Goal: Task Accomplishment & Management: Complete application form

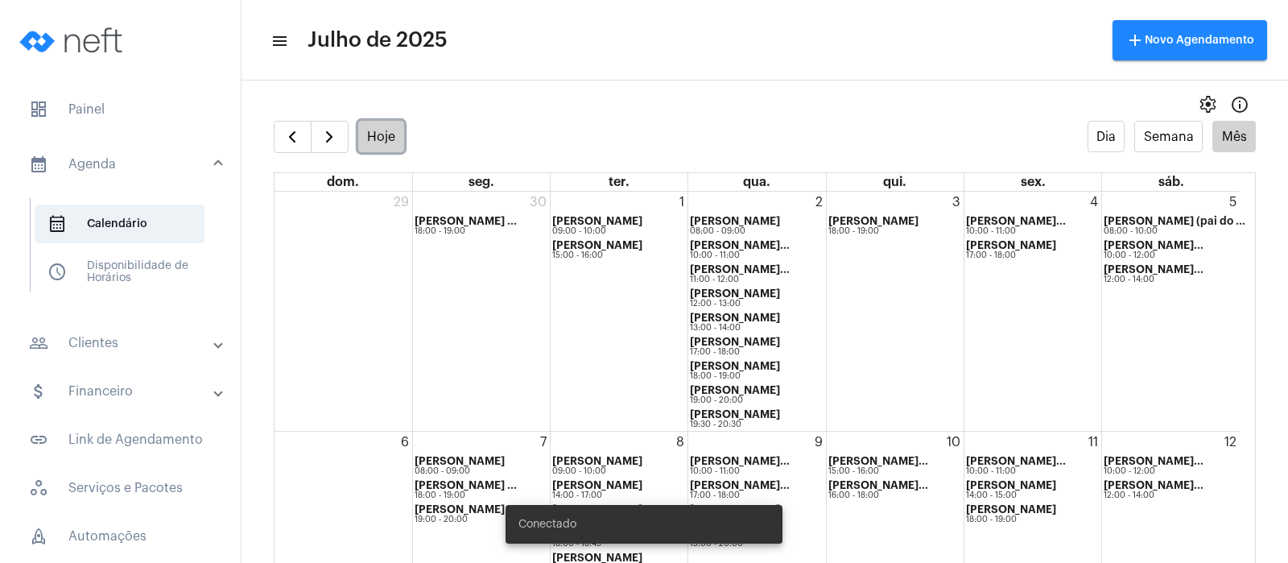
click at [371, 132] on button "Hoje" at bounding box center [381, 136] width 47 height 31
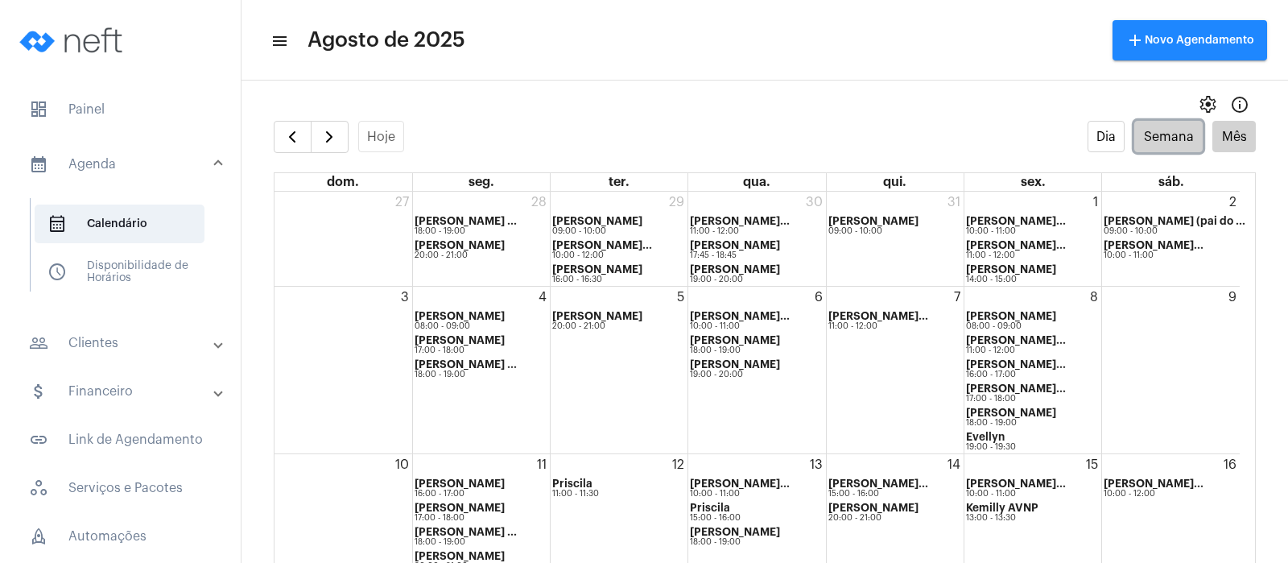
click at [1153, 131] on button "Semana" at bounding box center [1168, 136] width 68 height 31
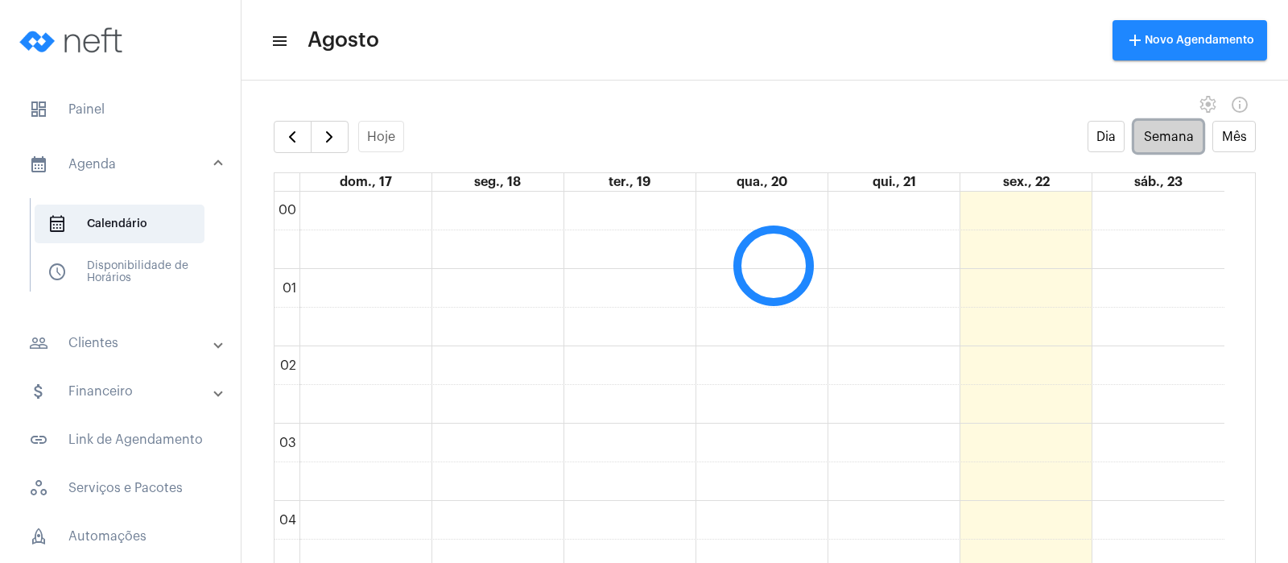
scroll to position [464, 0]
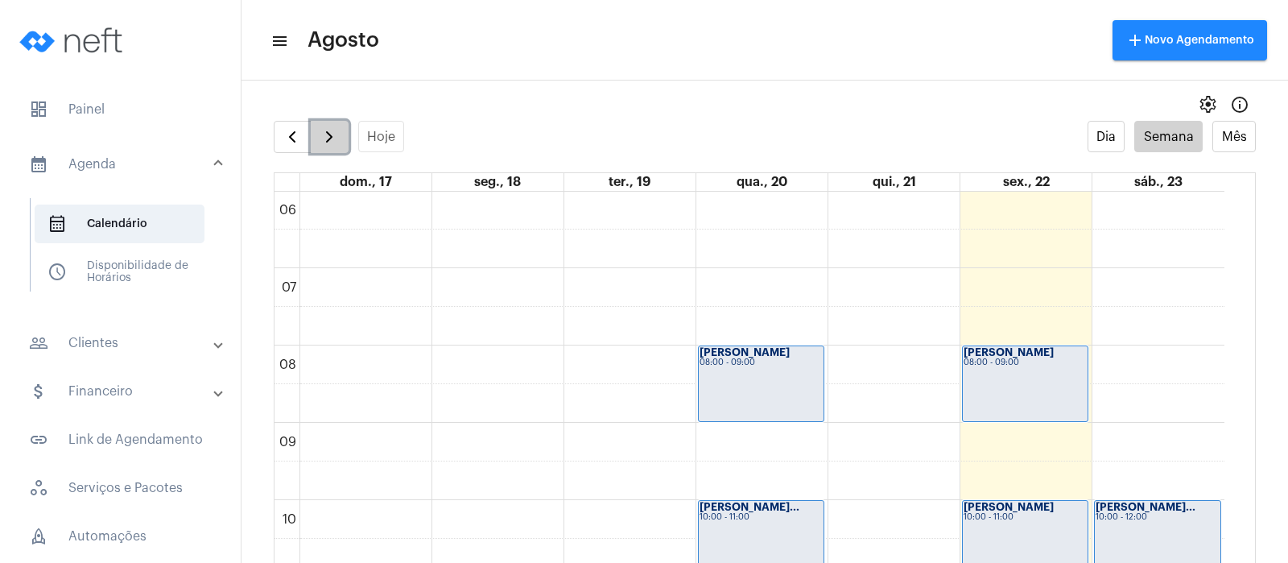
click at [329, 139] on span "button" at bounding box center [329, 136] width 19 height 19
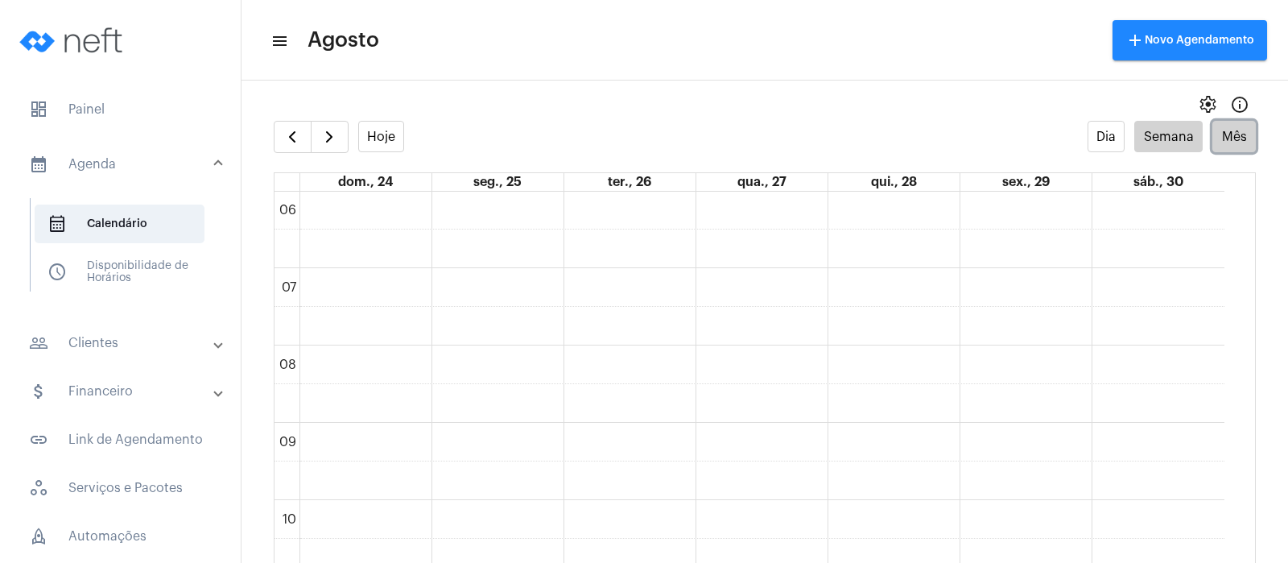
click at [1212, 135] on button "Mês" at bounding box center [1233, 136] width 43 height 31
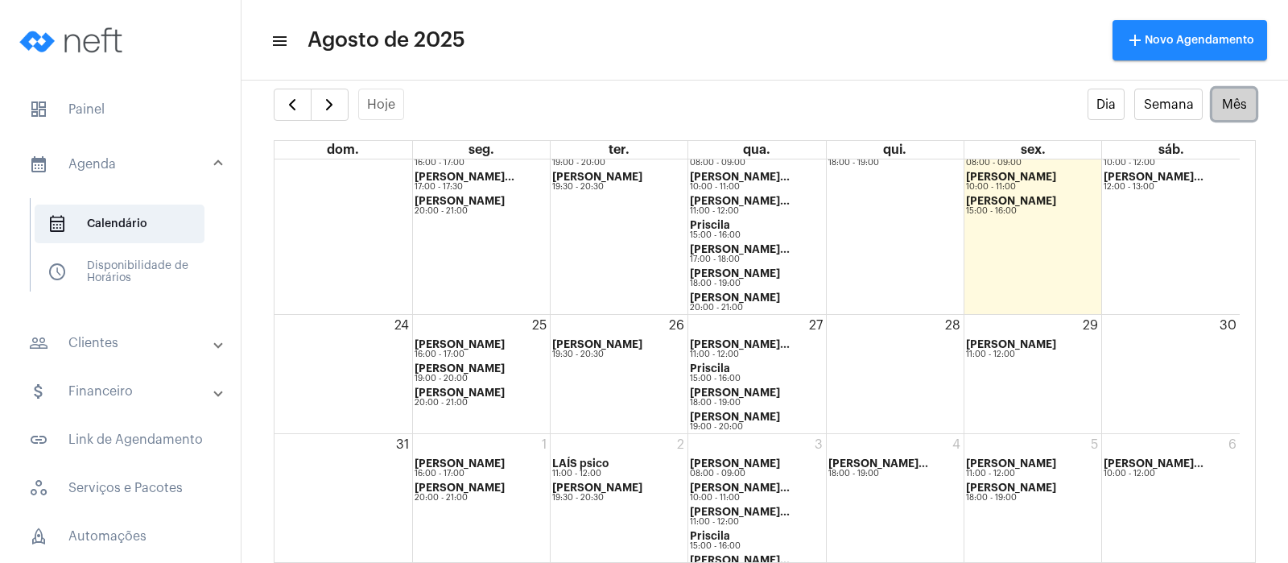
scroll to position [481, 0]
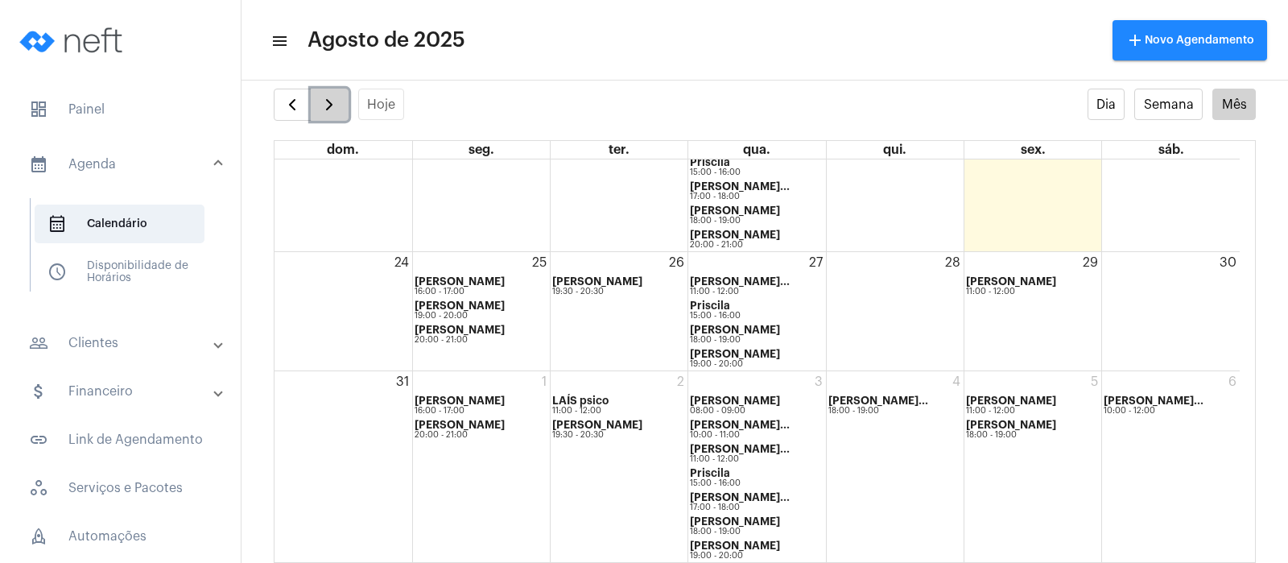
click at [329, 107] on span "button" at bounding box center [329, 104] width 19 height 19
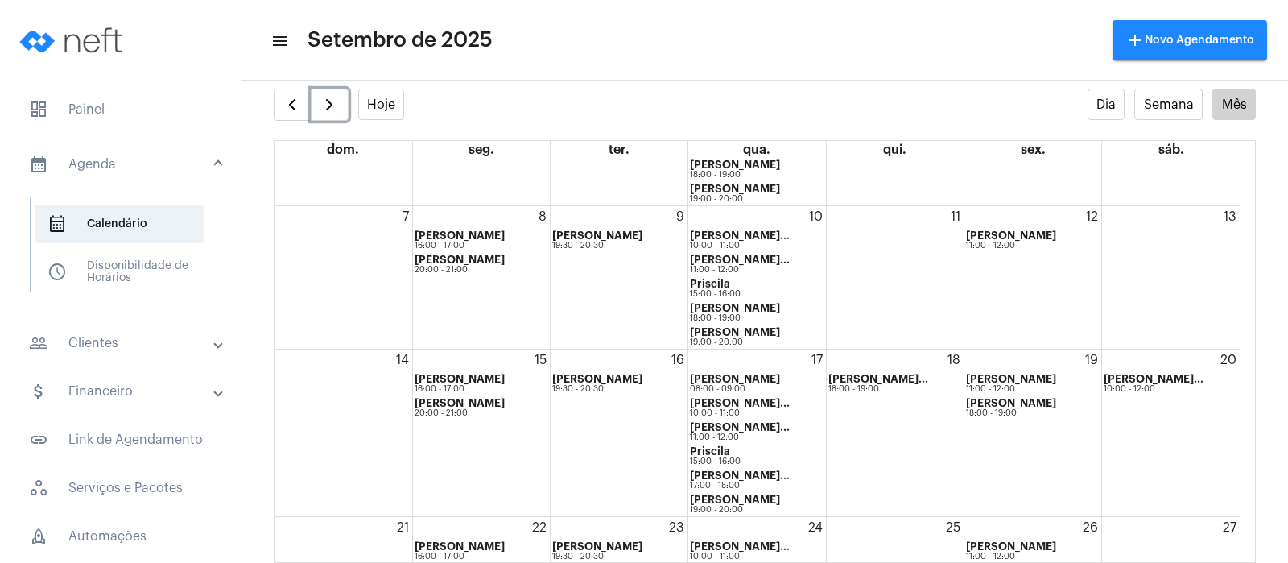
scroll to position [201, 0]
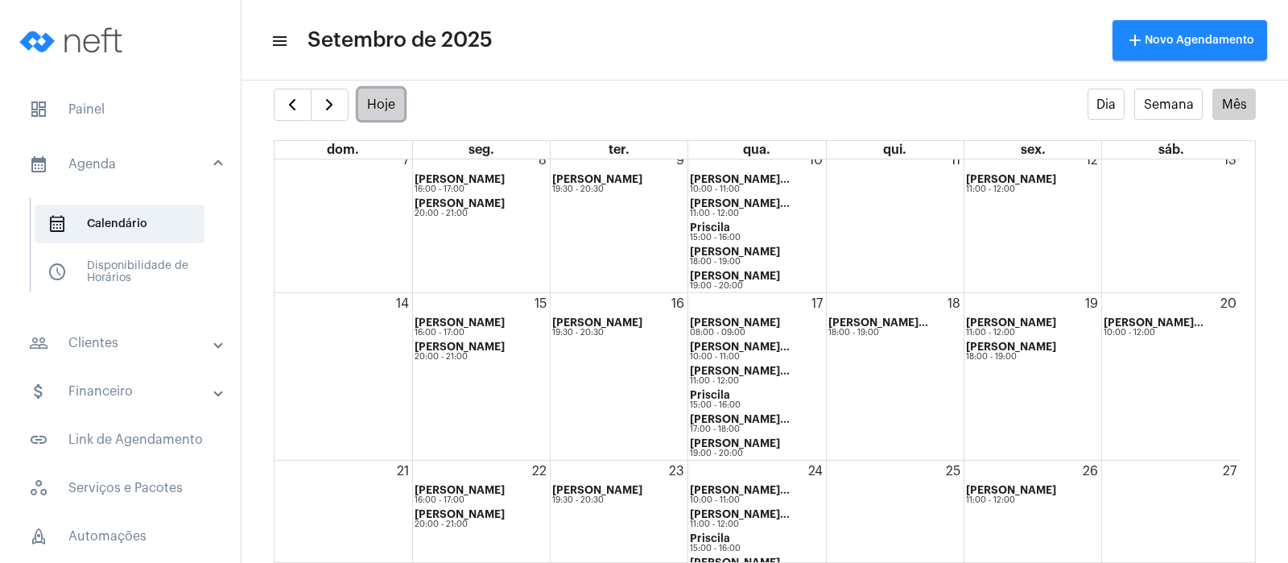
click at [390, 106] on button "Hoje" at bounding box center [381, 104] width 47 height 31
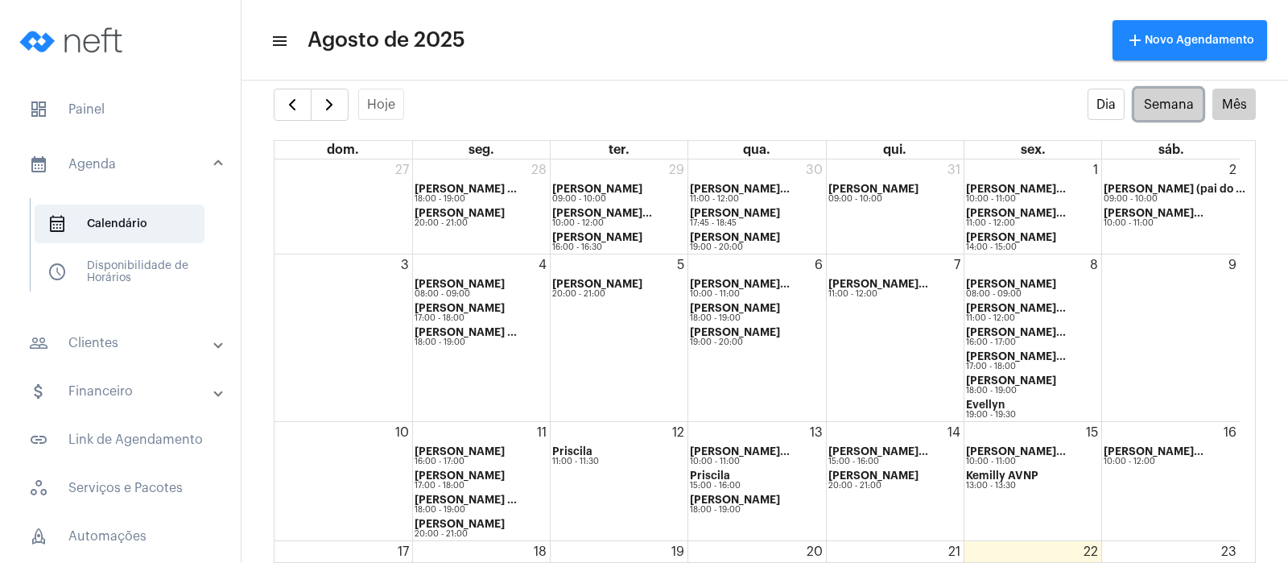
click at [1146, 103] on button "Semana" at bounding box center [1168, 104] width 68 height 31
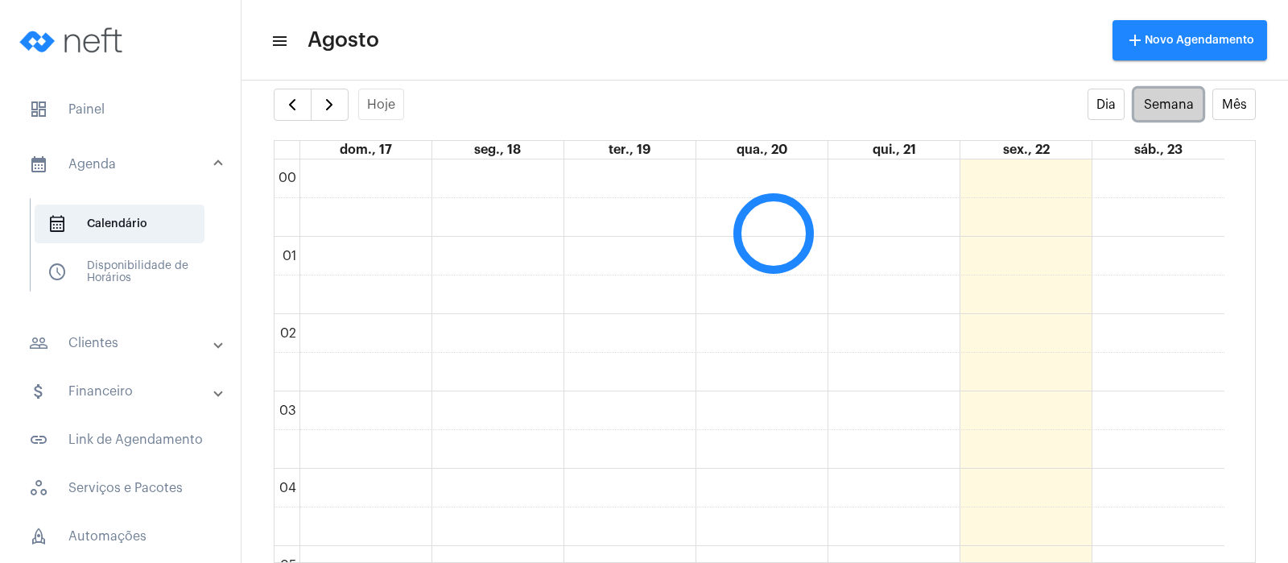
scroll to position [464, 0]
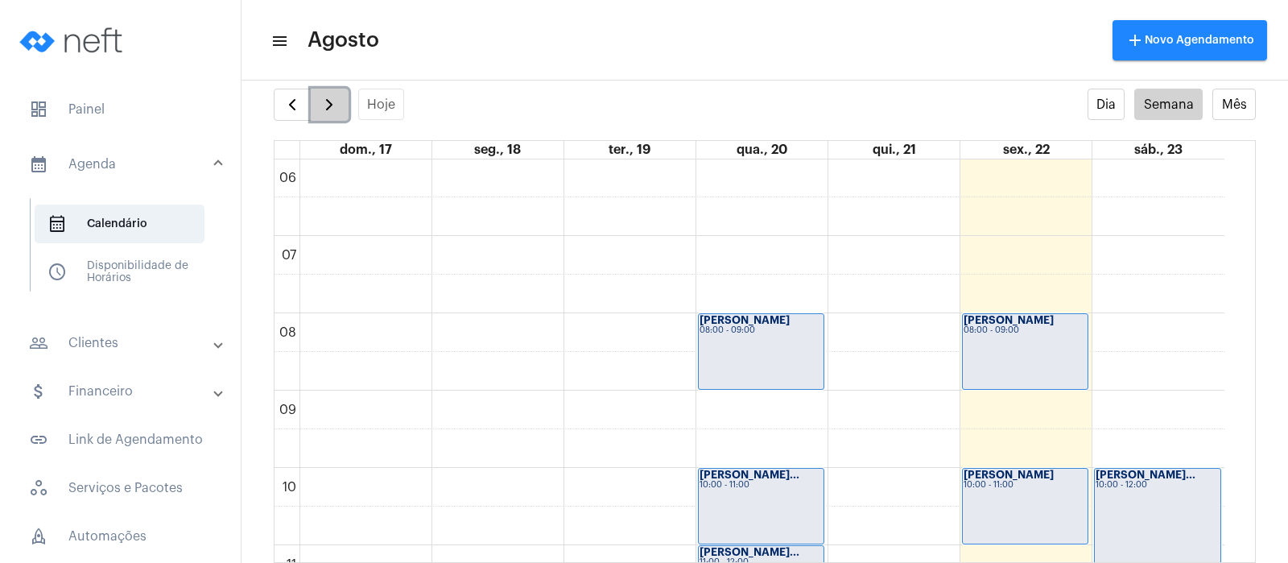
click at [342, 101] on button "button" at bounding box center [330, 105] width 38 height 32
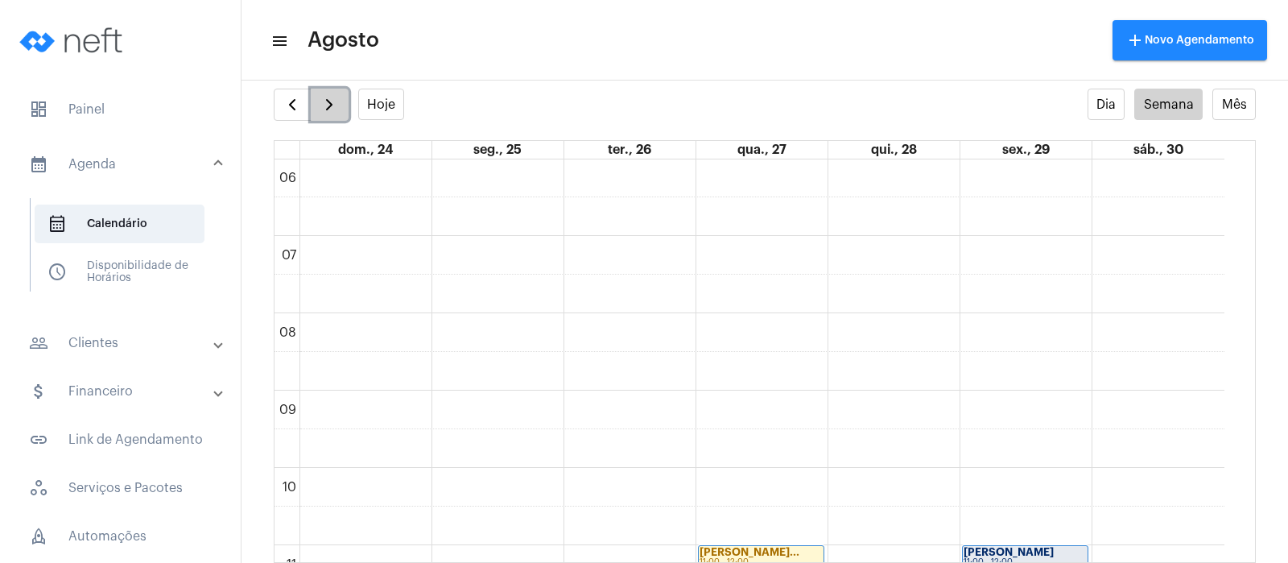
click at [316, 105] on button "button" at bounding box center [330, 105] width 38 height 32
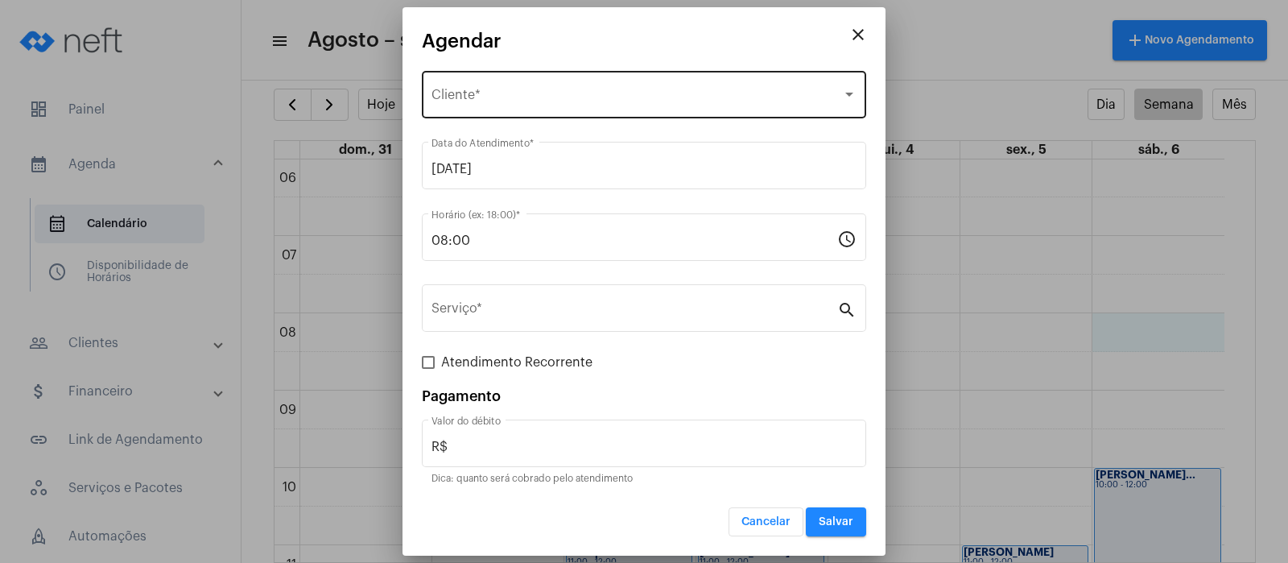
click at [526, 91] on span "Selecione o Cliente" at bounding box center [636, 98] width 411 height 14
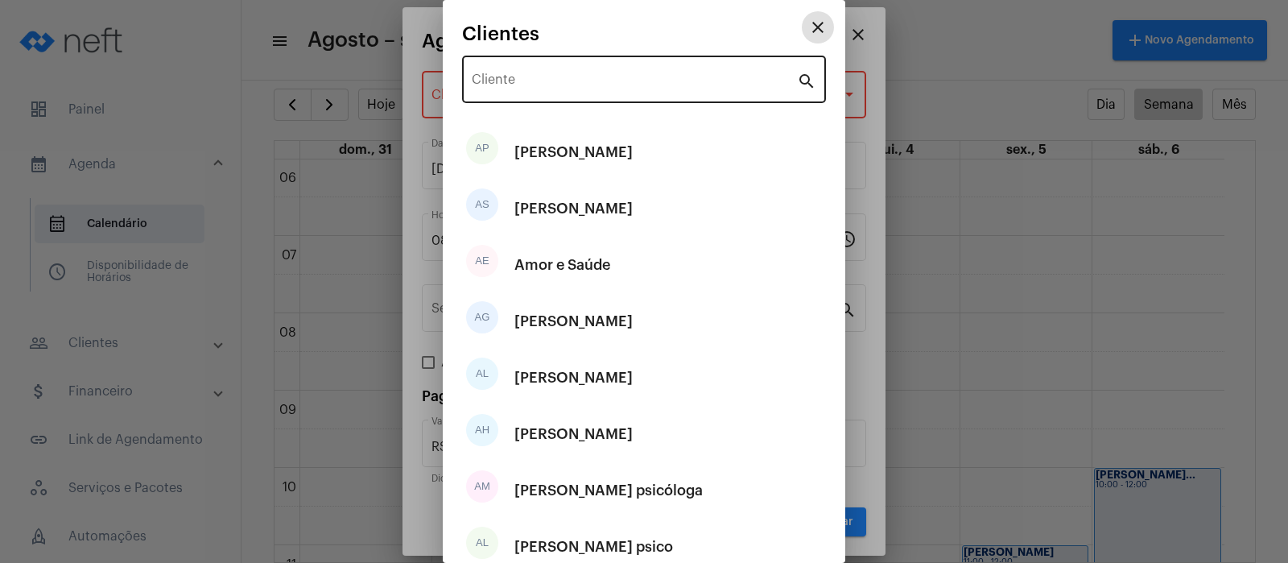
click at [514, 80] on input "Cliente" at bounding box center [634, 83] width 325 height 14
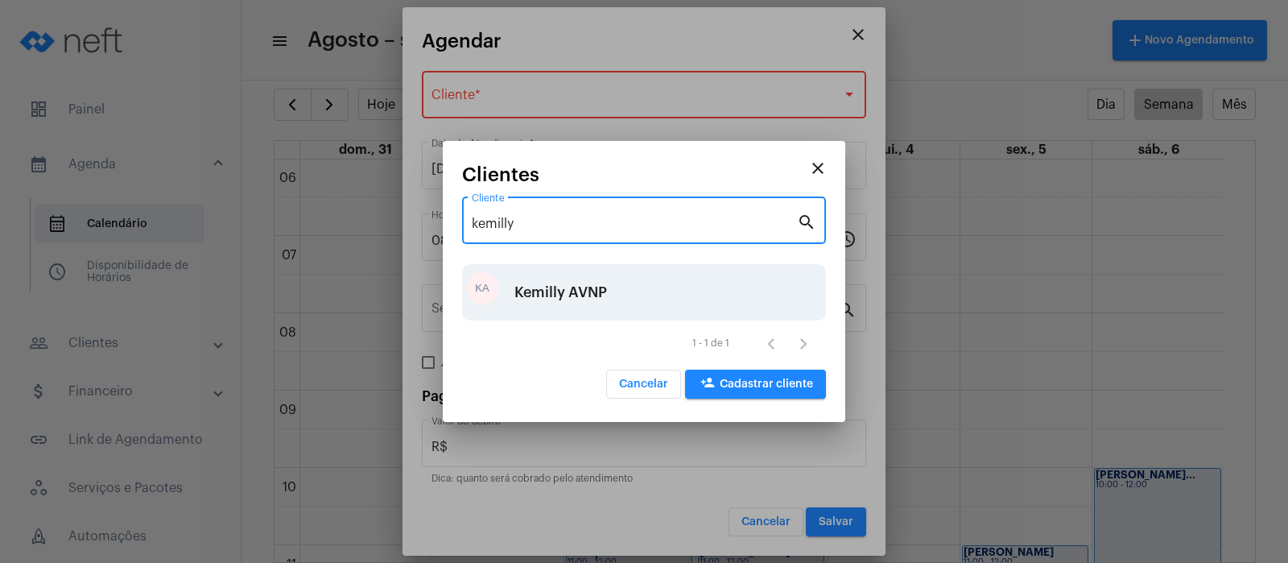
type input "kemilly"
click at [542, 298] on div "Kemilly AVNP" at bounding box center [560, 292] width 93 height 48
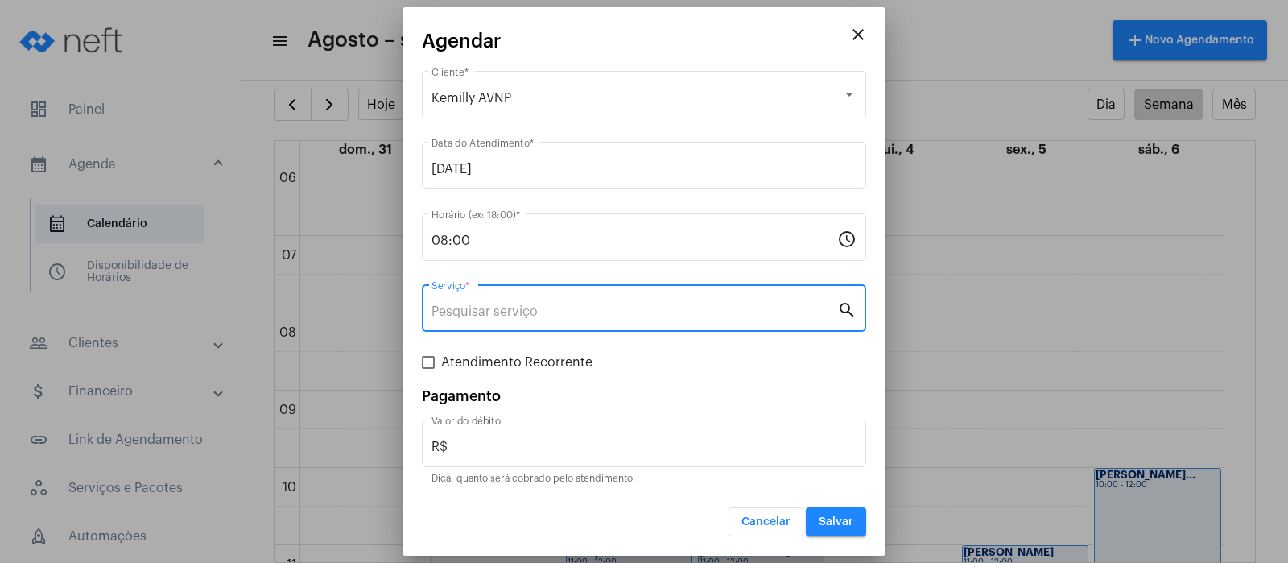
click at [553, 309] on input "Serviço *" at bounding box center [634, 311] width 406 height 14
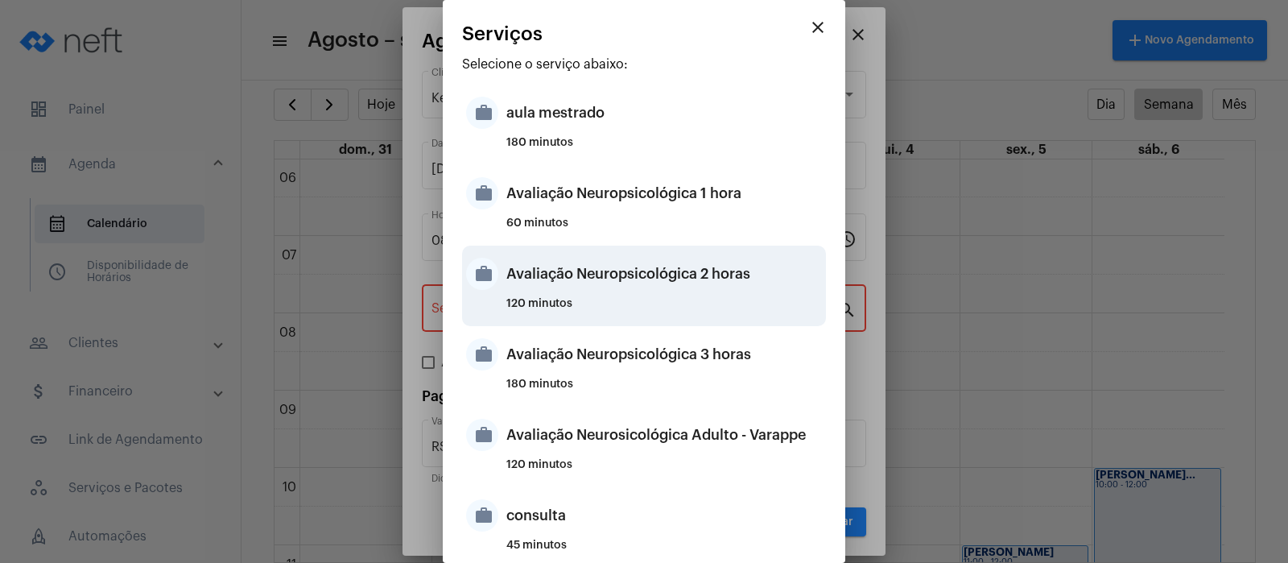
click at [605, 282] on div "Avaliação Neuropsicológica 2 horas" at bounding box center [664, 274] width 316 height 48
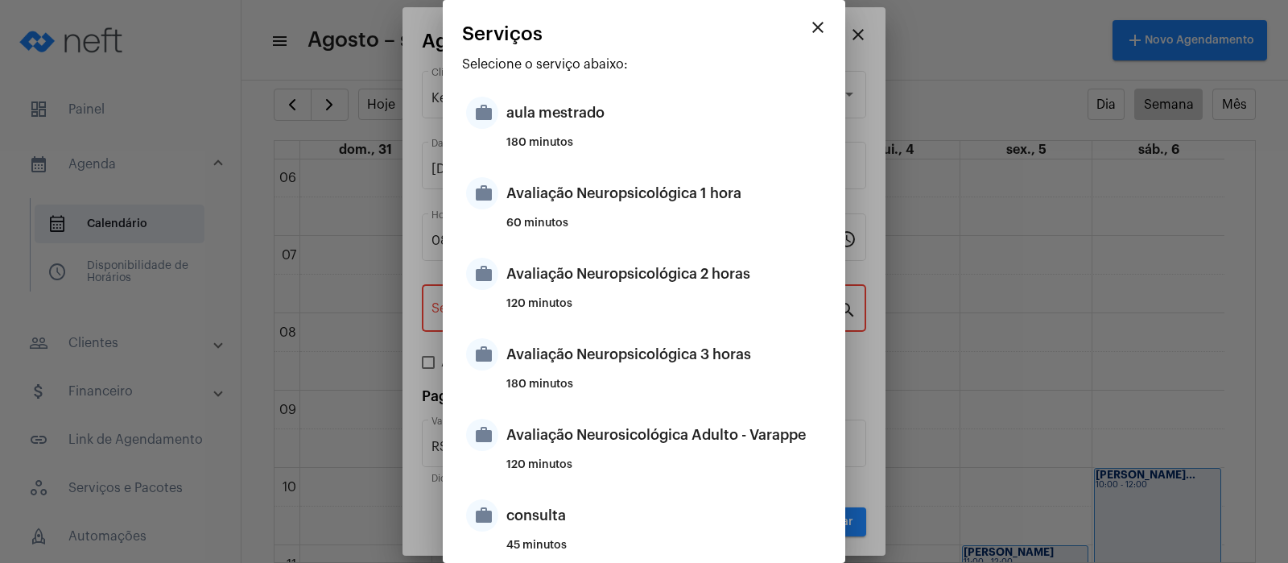
type input "Avaliação Neuropsicológica 2 horas"
type input "R$ 2 800"
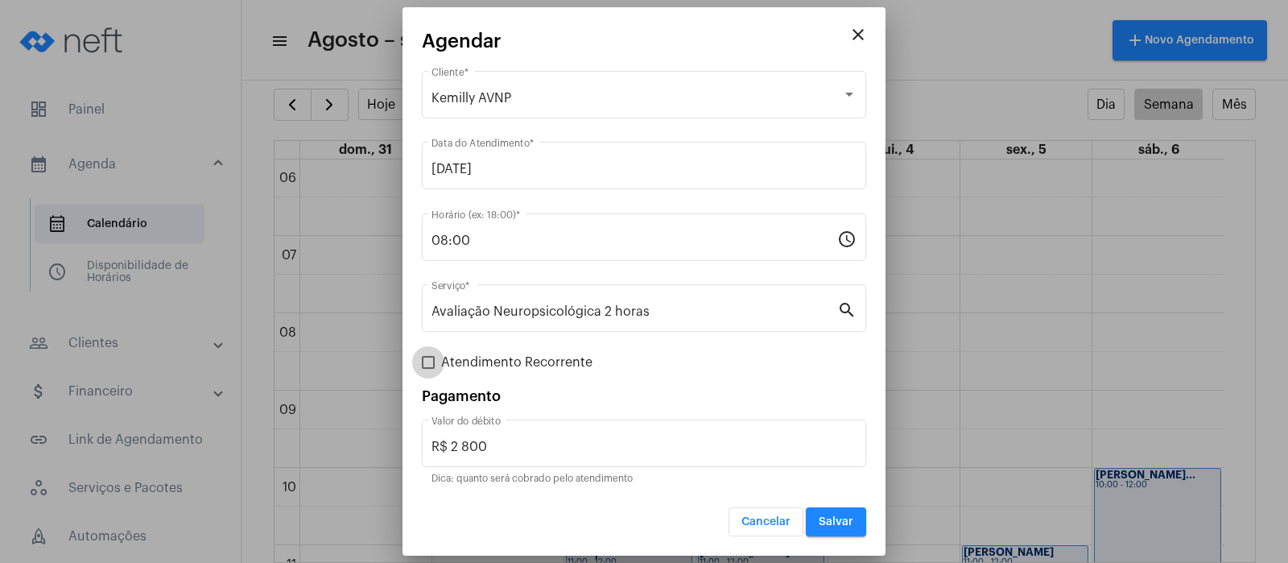
click at [427, 356] on span at bounding box center [428, 362] width 13 height 13
click at [427, 369] on input "Atendimento Recorrente" at bounding box center [427, 369] width 1 height 1
checkbox input "true"
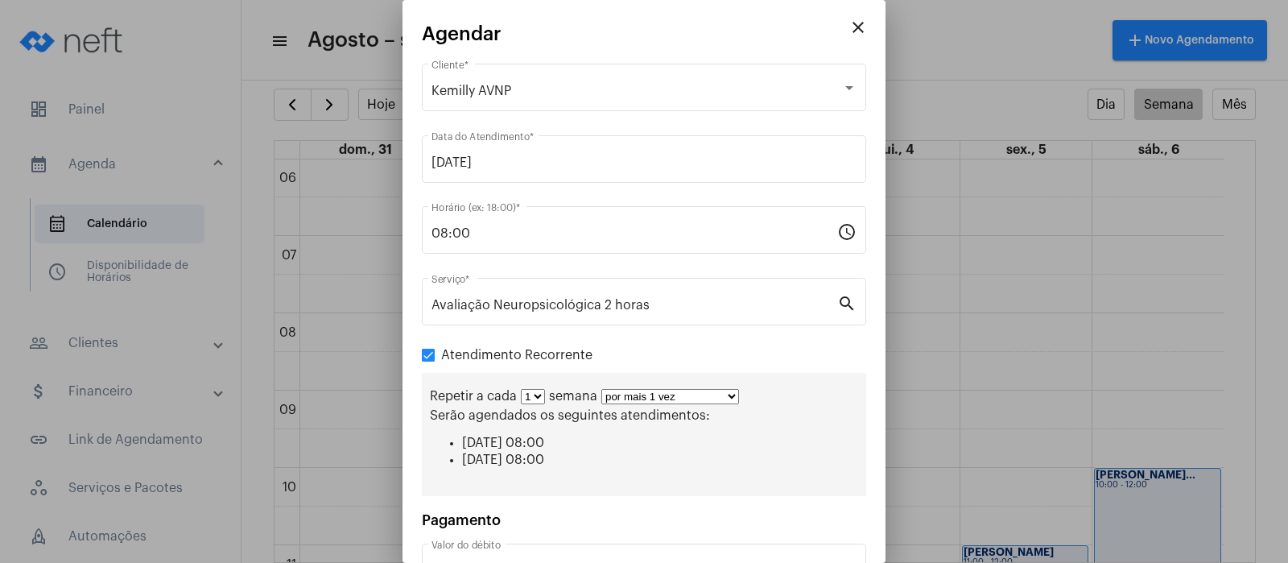
click at [733, 389] on select "por mais 1 vez por mais 2 vezes por mais 3 vezes por mais 4 vezes por mais 5 ve…" at bounding box center [670, 396] width 138 height 15
select select "1: 2"
click at [601, 389] on select "por mais 1 vez por mais 2 vezes por mais 3 vezes por mais 4 vezes por mais 5 ve…" at bounding box center [670, 396] width 138 height 15
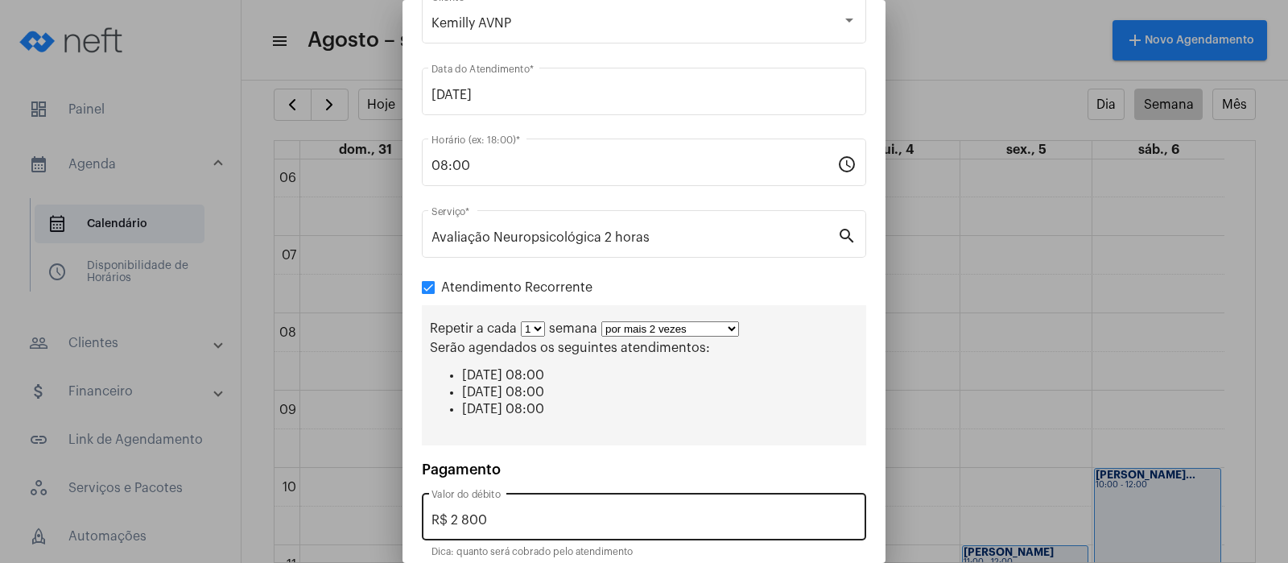
scroll to position [134, 0]
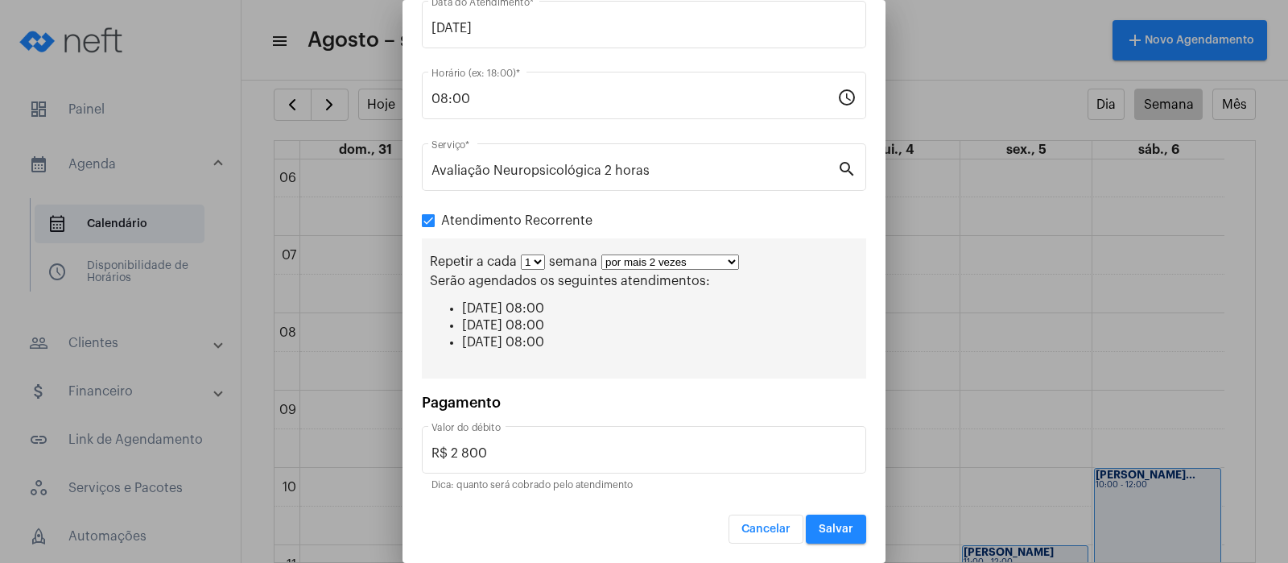
click at [824, 526] on span "Salvar" at bounding box center [836, 528] width 35 height 11
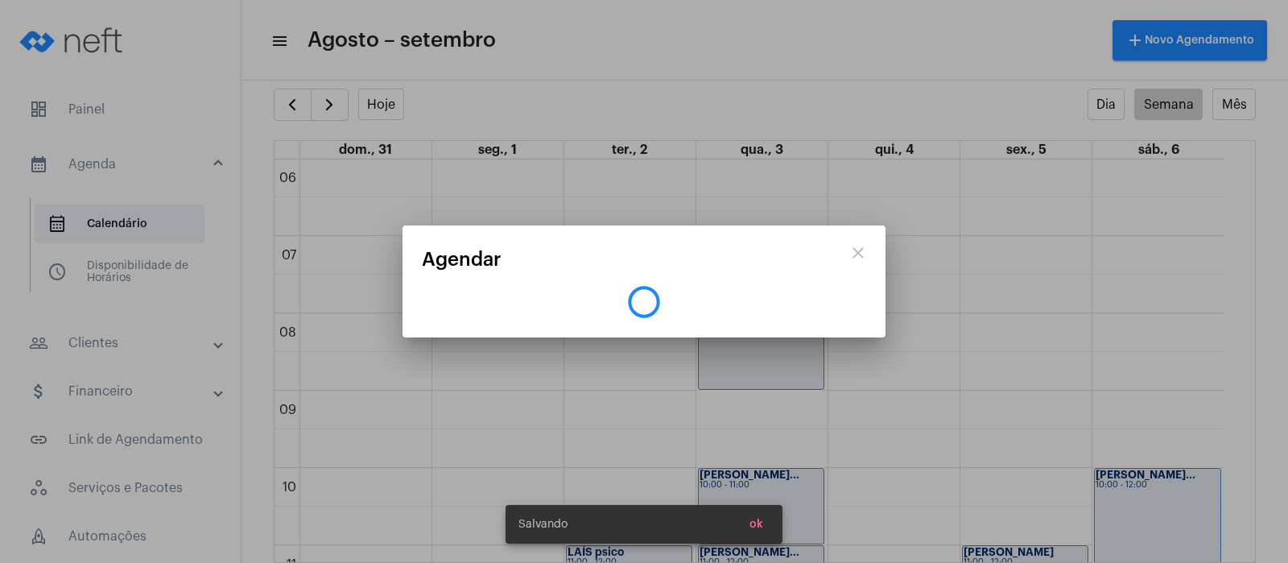
scroll to position [0, 0]
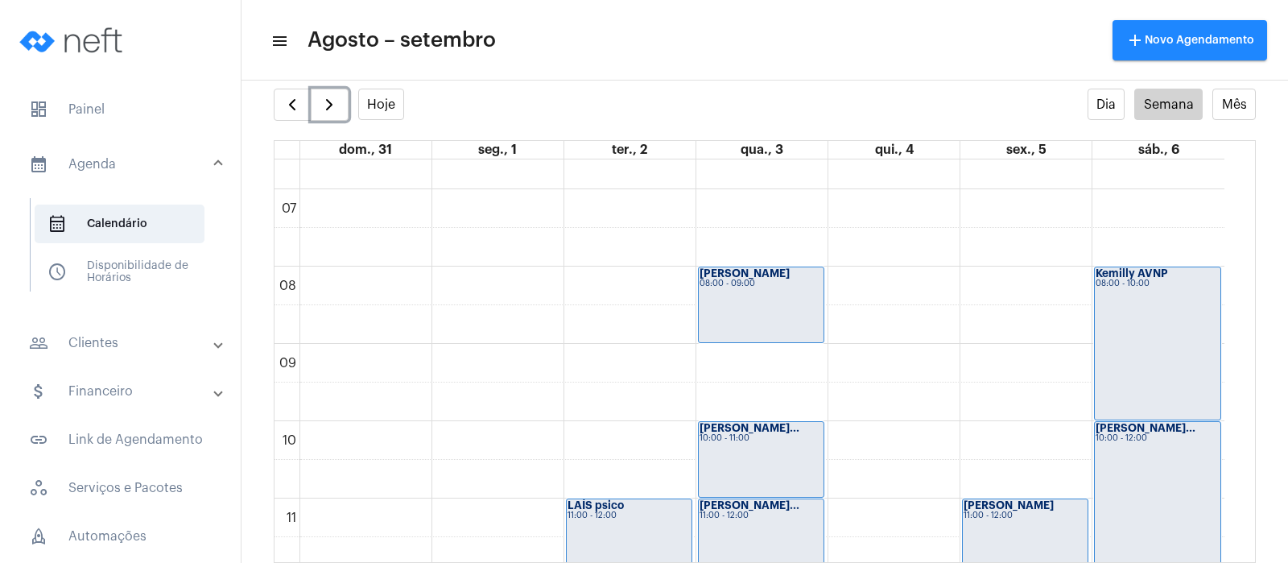
scroll to position [464, 0]
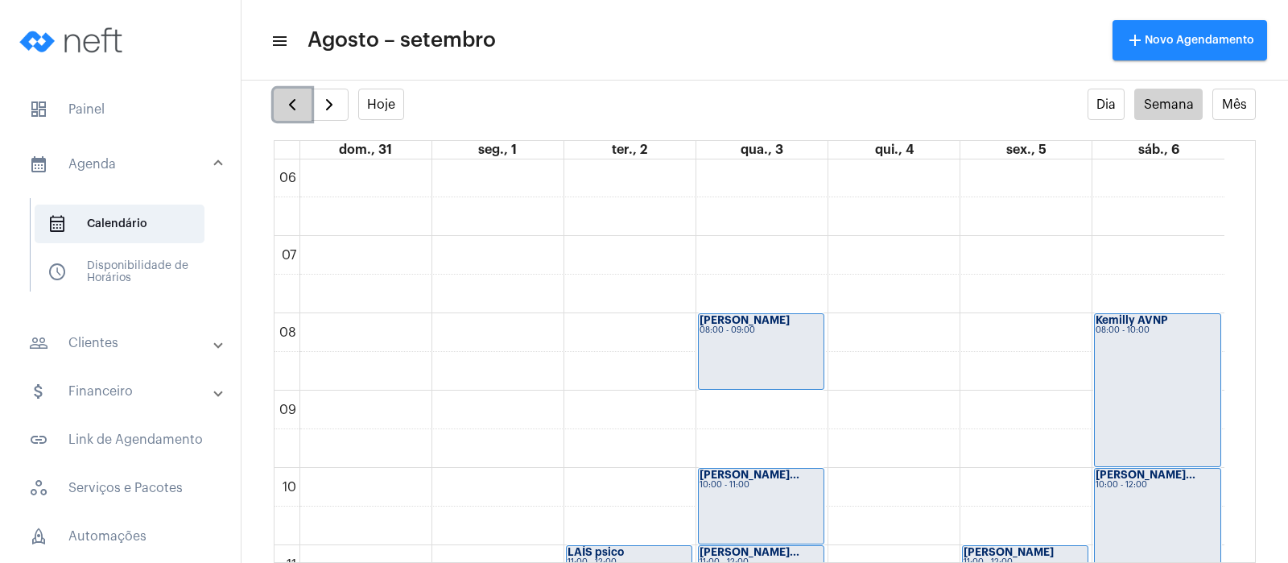
click at [289, 96] on span "button" at bounding box center [292, 104] width 19 height 19
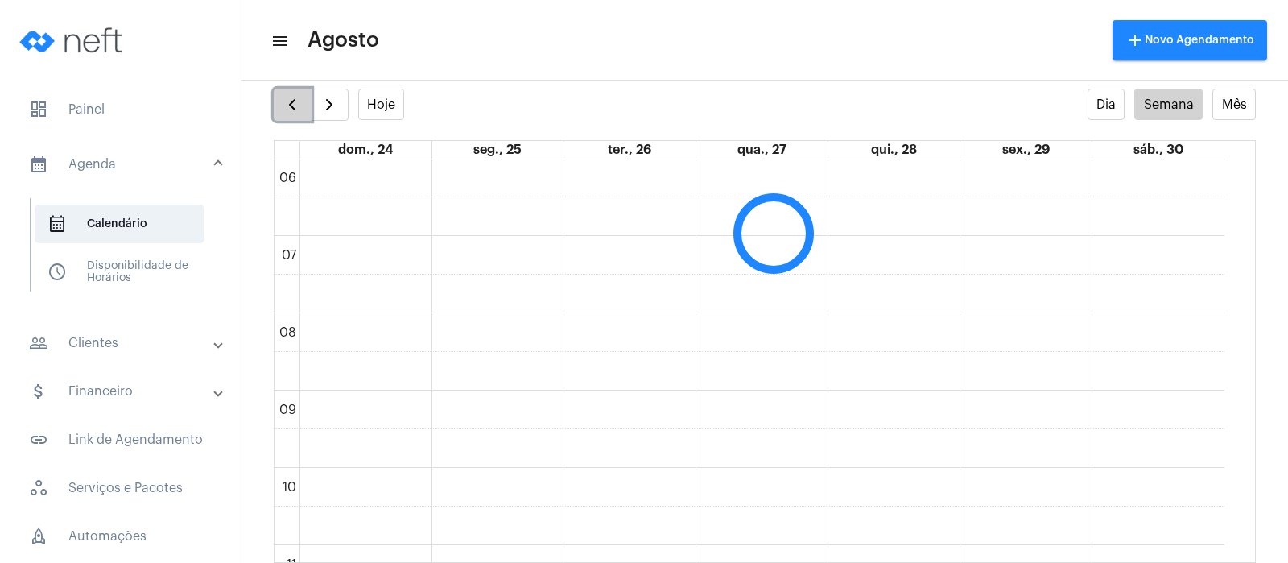
click at [289, 96] on span "button" at bounding box center [292, 104] width 19 height 19
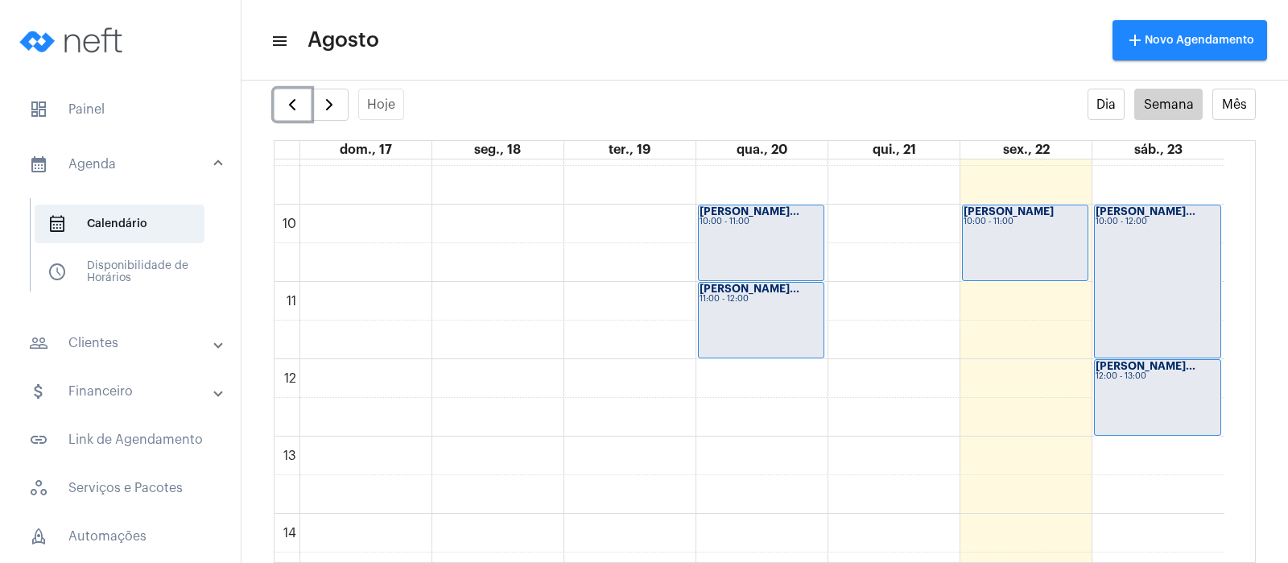
scroll to position [766, 0]
